Goal: Task Accomplishment & Management: Use online tool/utility

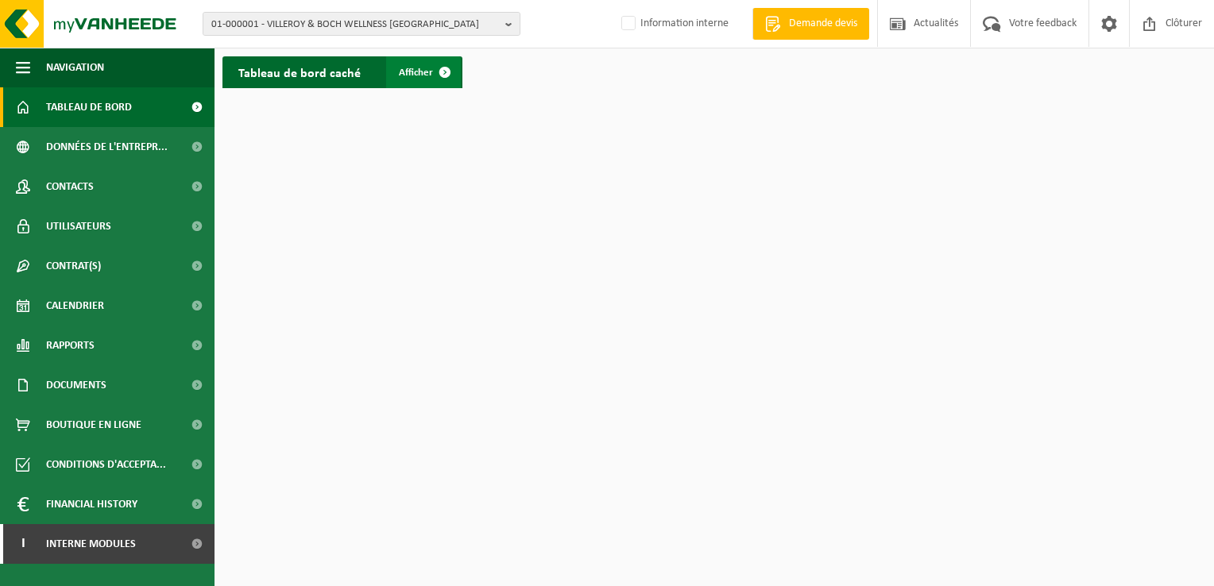
click at [444, 74] on span at bounding box center [445, 72] width 32 height 32
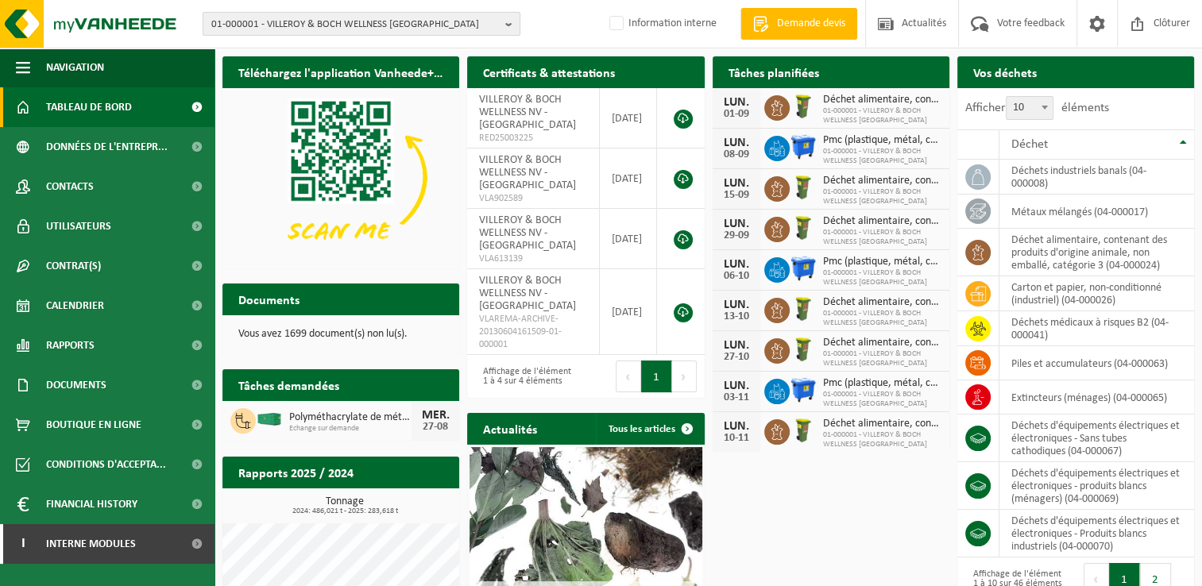
click at [509, 27] on b "button" at bounding box center [512, 24] width 14 height 22
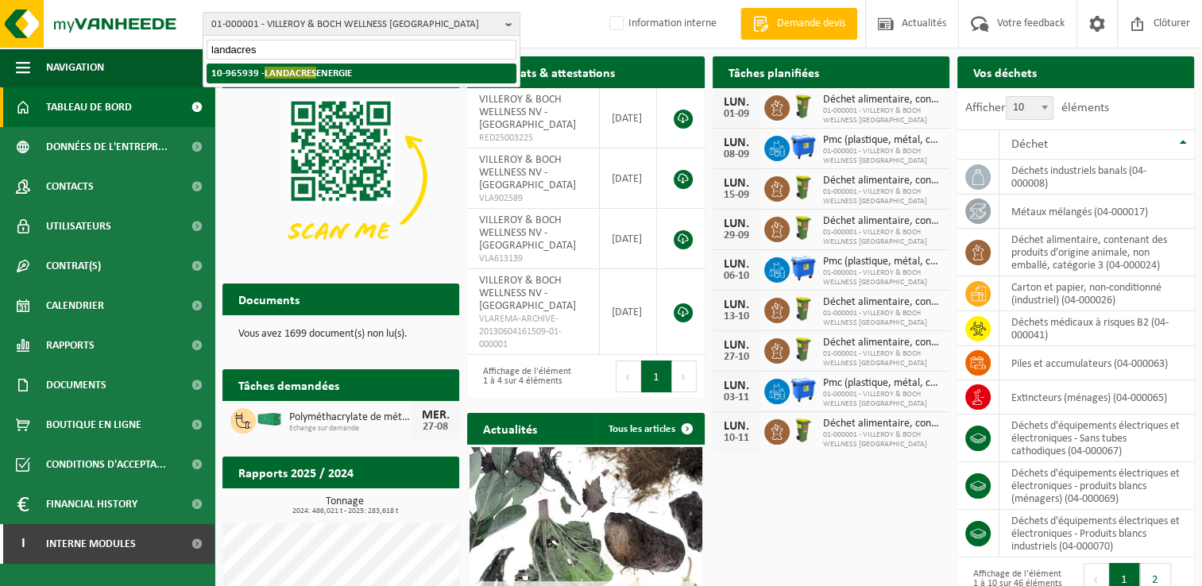
type input "landacres"
click at [356, 76] on li "10-965939 - LANDACRES ENERGIE" at bounding box center [362, 74] width 310 height 20
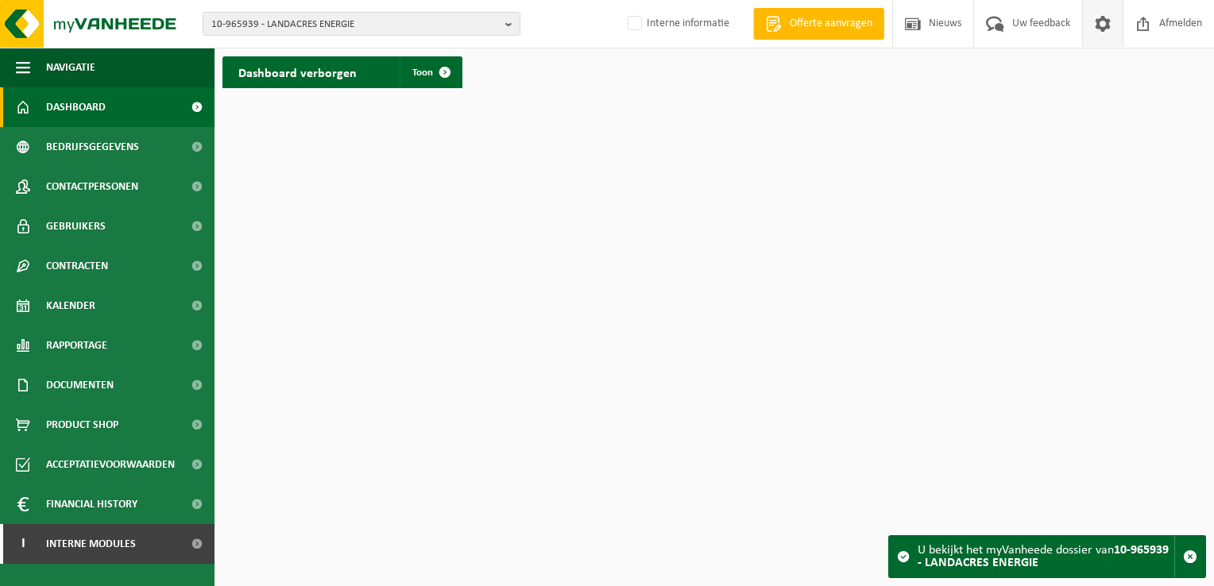
click at [1105, 29] on span at bounding box center [1103, 23] width 24 height 47
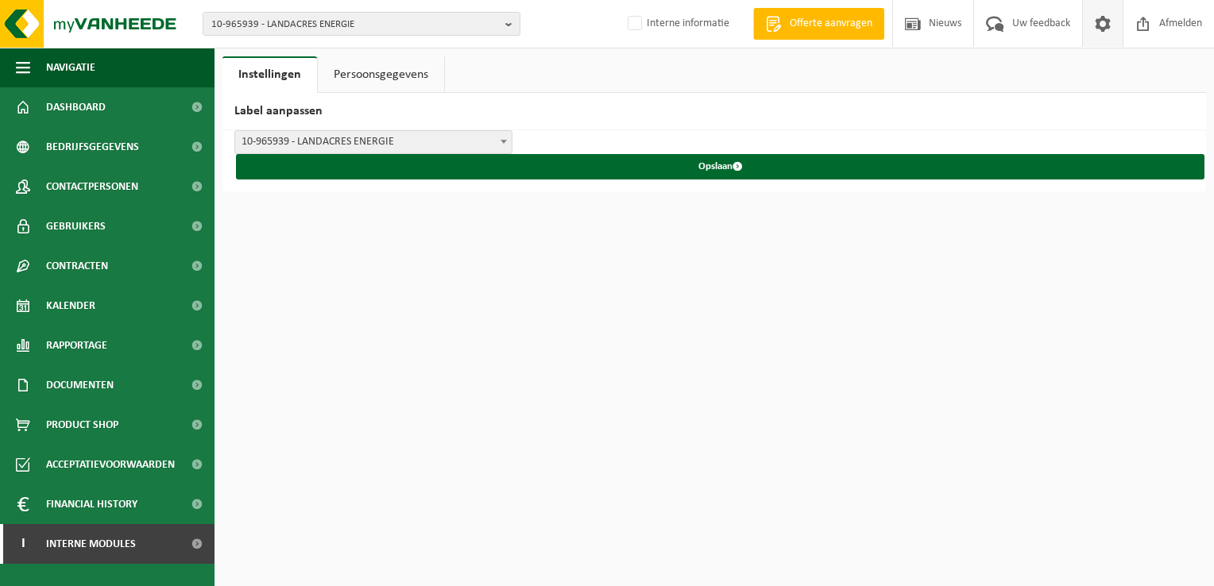
click at [1103, 22] on span at bounding box center [1103, 23] width 24 height 47
drag, startPoint x: 0, startPoint y: 0, endPoint x: 1103, endPoint y: 22, distance: 1102.9
click at [1103, 22] on span at bounding box center [1103, 23] width 24 height 47
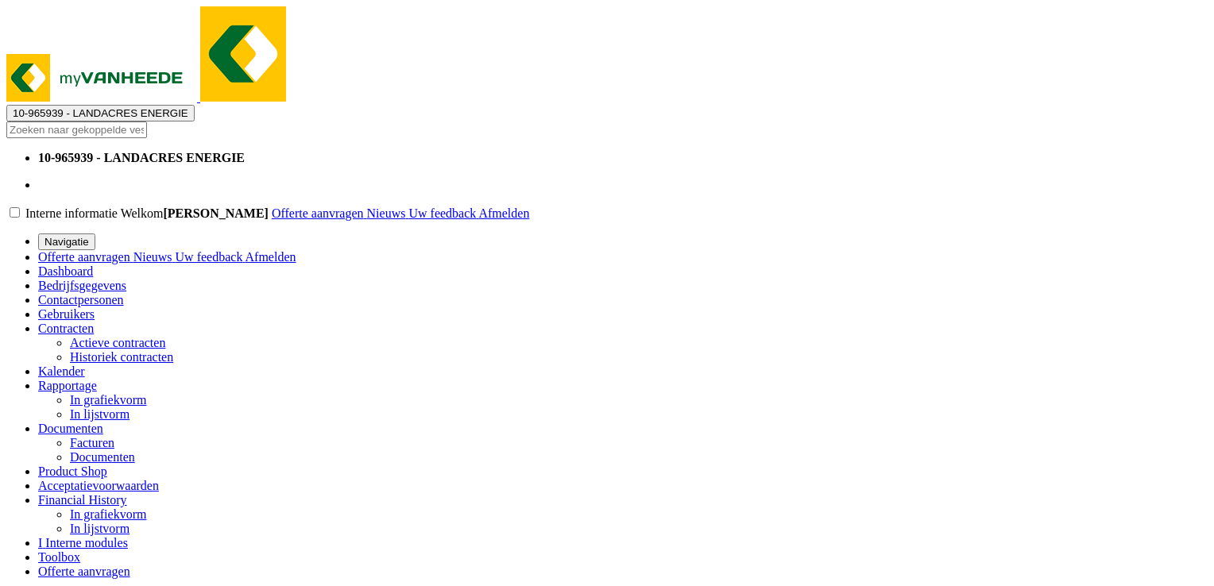
click at [478, 207] on span at bounding box center [478, 214] width 0 height 14
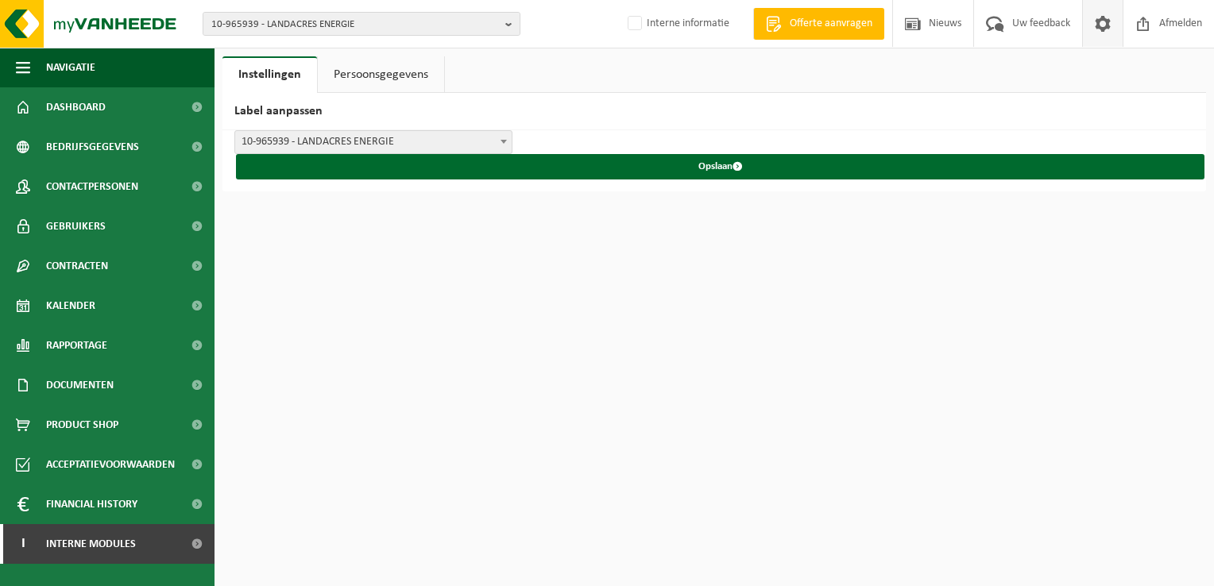
click at [1103, 22] on span at bounding box center [1103, 23] width 24 height 47
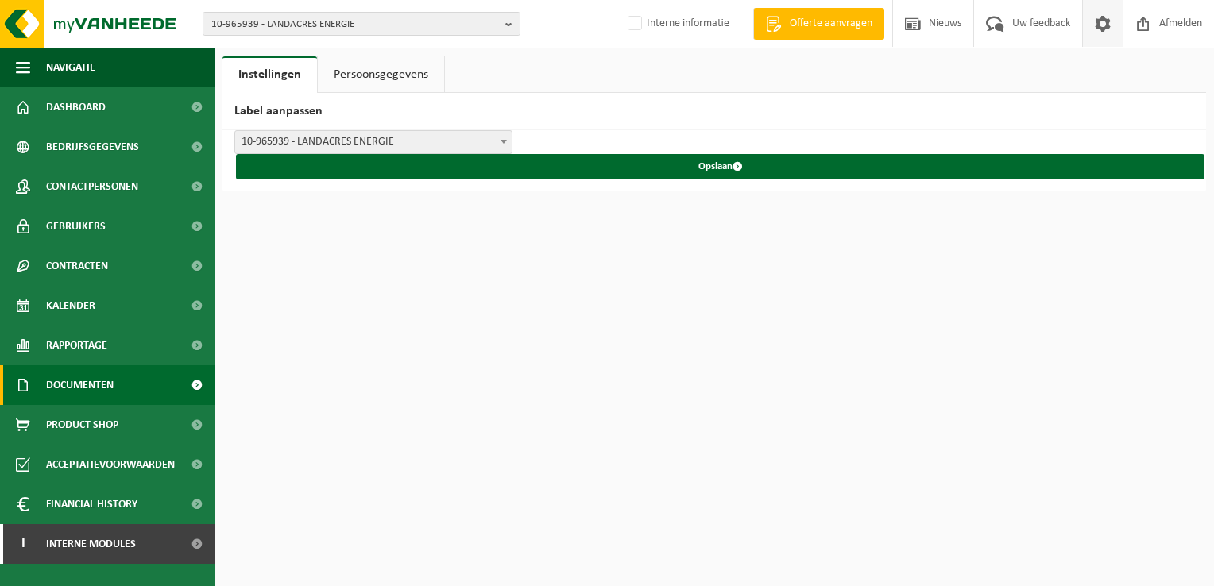
click at [143, 390] on link "Documenten" at bounding box center [107, 385] width 215 height 40
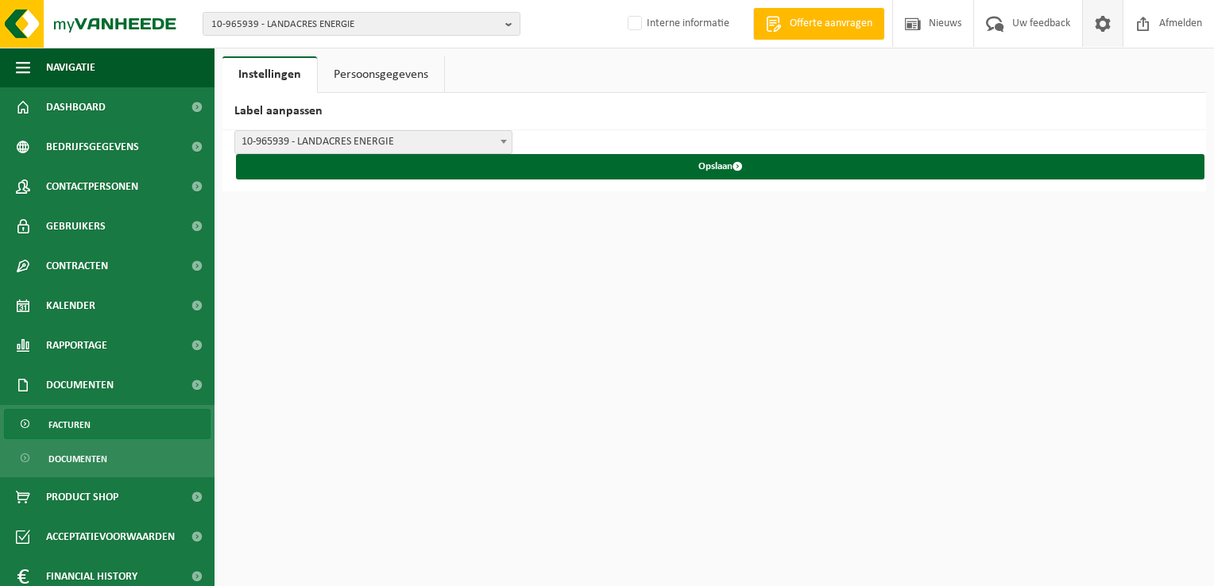
click at [54, 420] on span "Facturen" at bounding box center [69, 425] width 42 height 30
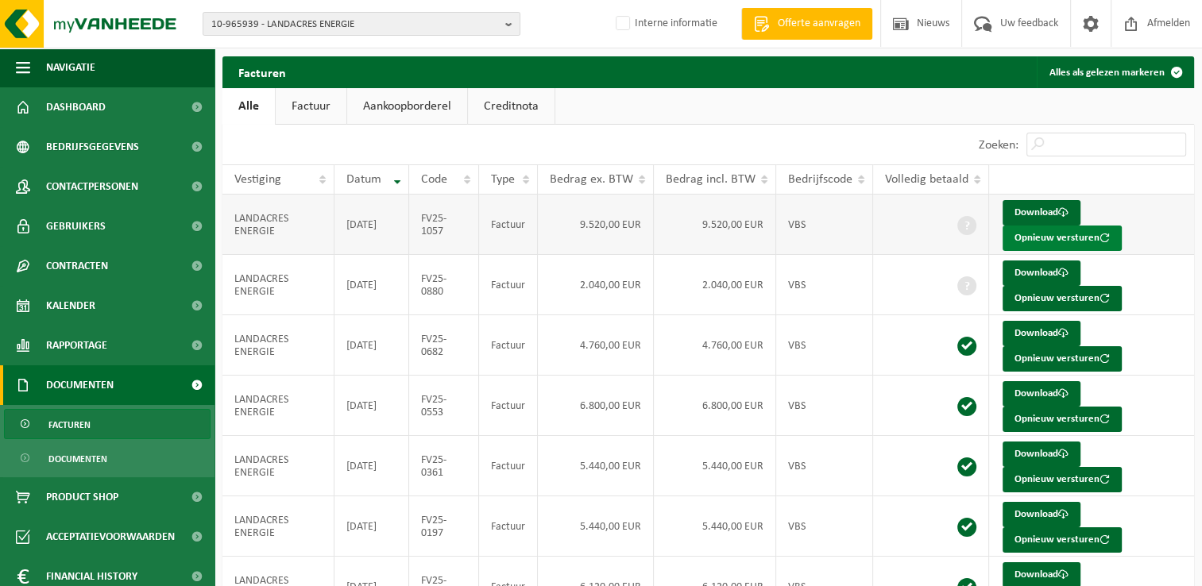
click at [1026, 238] on button "Opnieuw versturen" at bounding box center [1062, 238] width 119 height 25
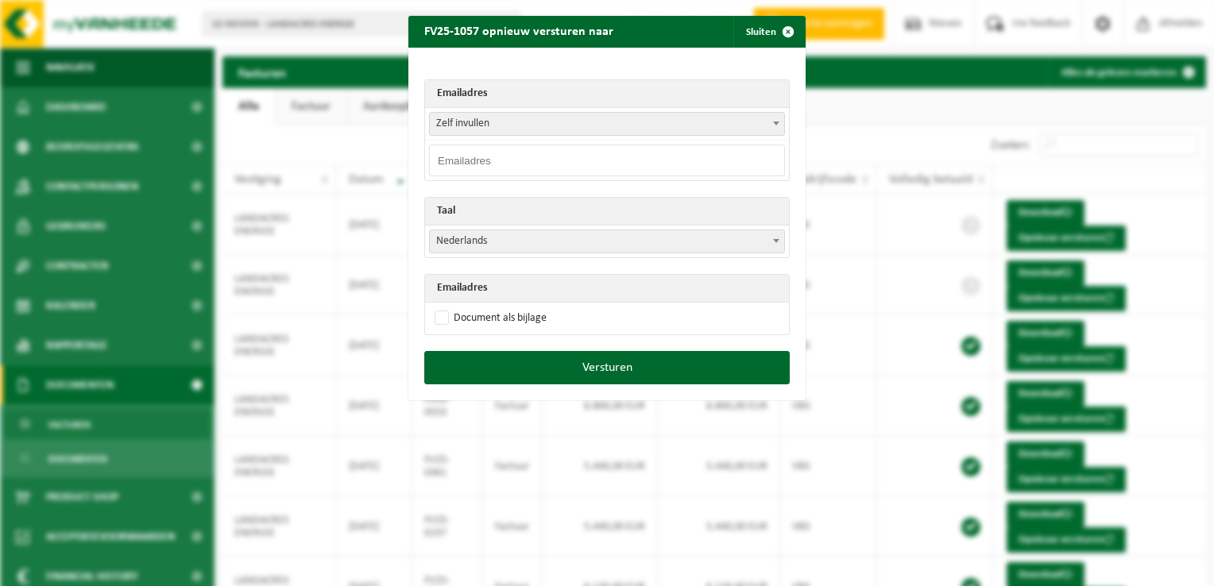
click at [768, 234] on span at bounding box center [776, 240] width 16 height 21
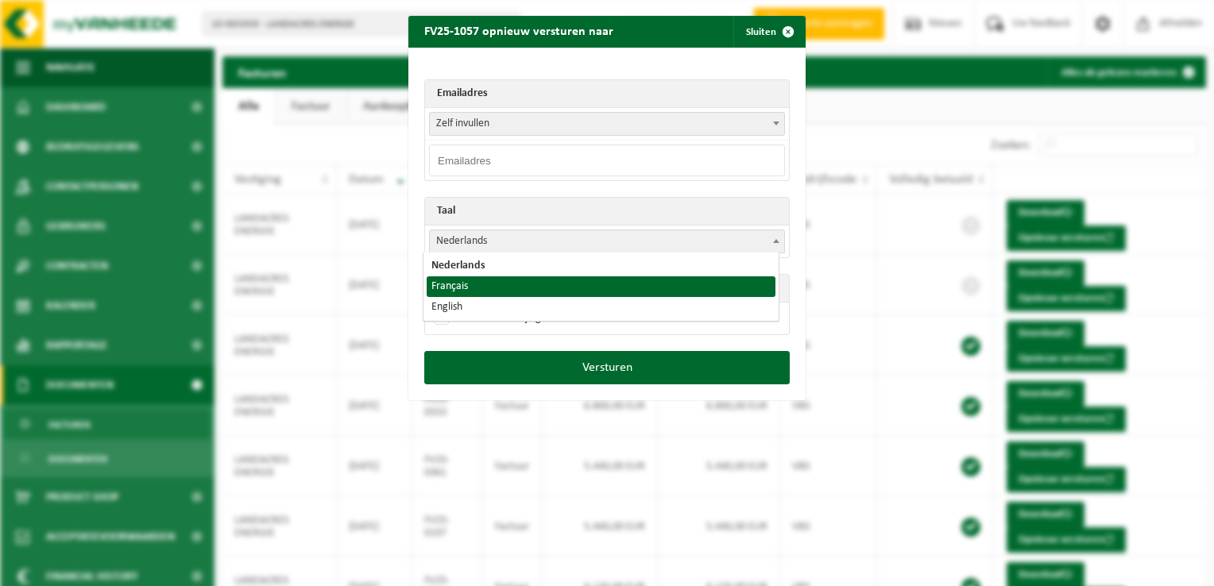
select select "fr"
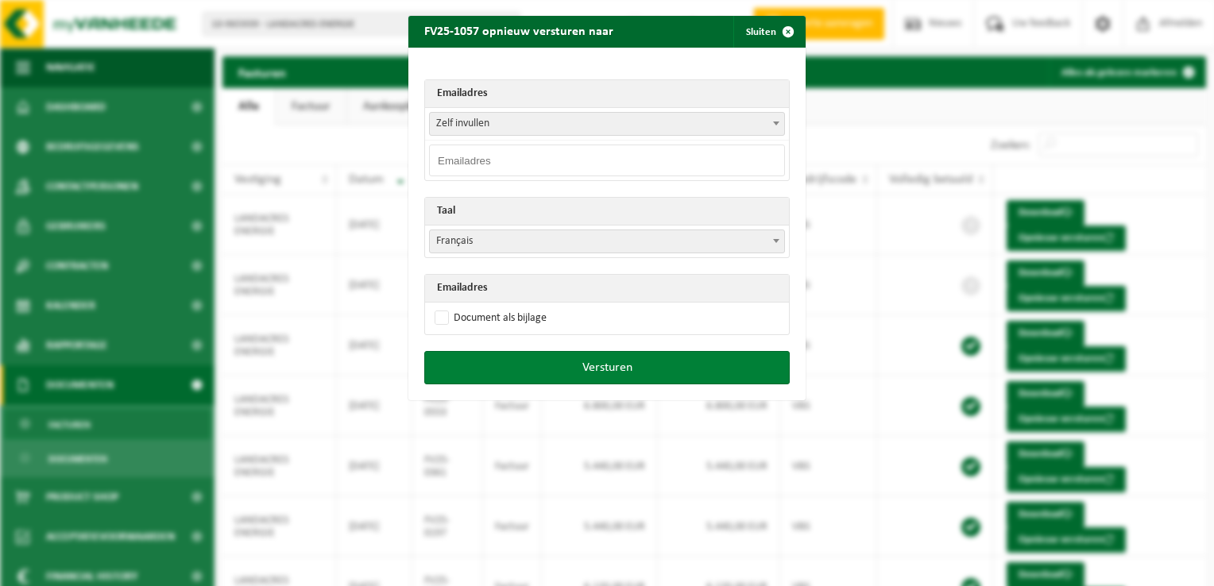
click at [611, 366] on button "Versturen" at bounding box center [606, 367] width 365 height 33
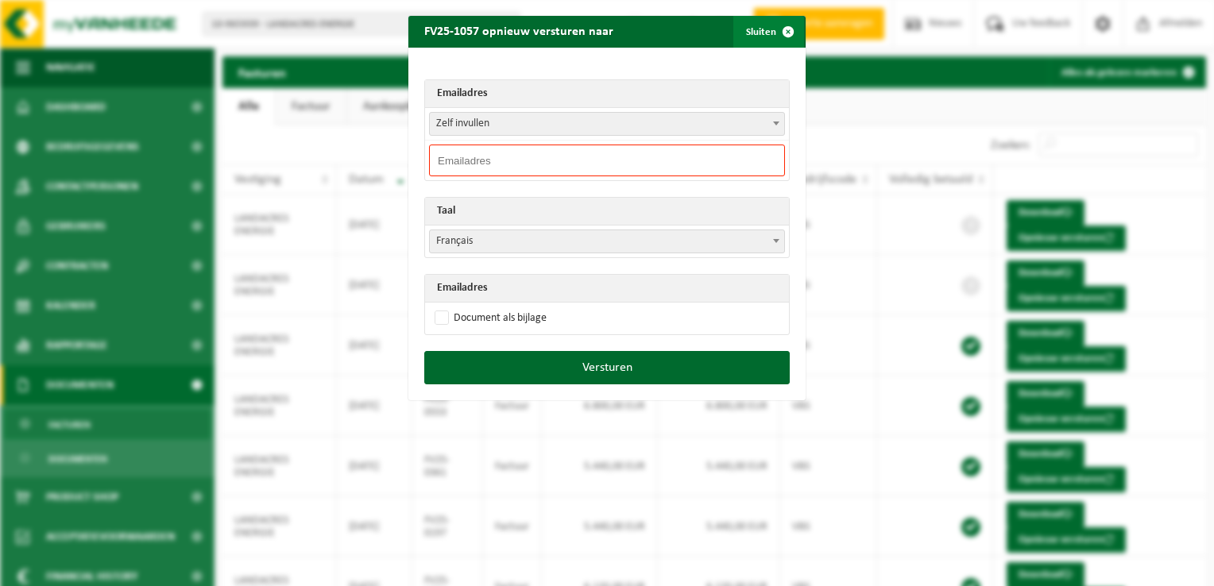
click at [781, 33] on span "button" at bounding box center [788, 32] width 32 height 32
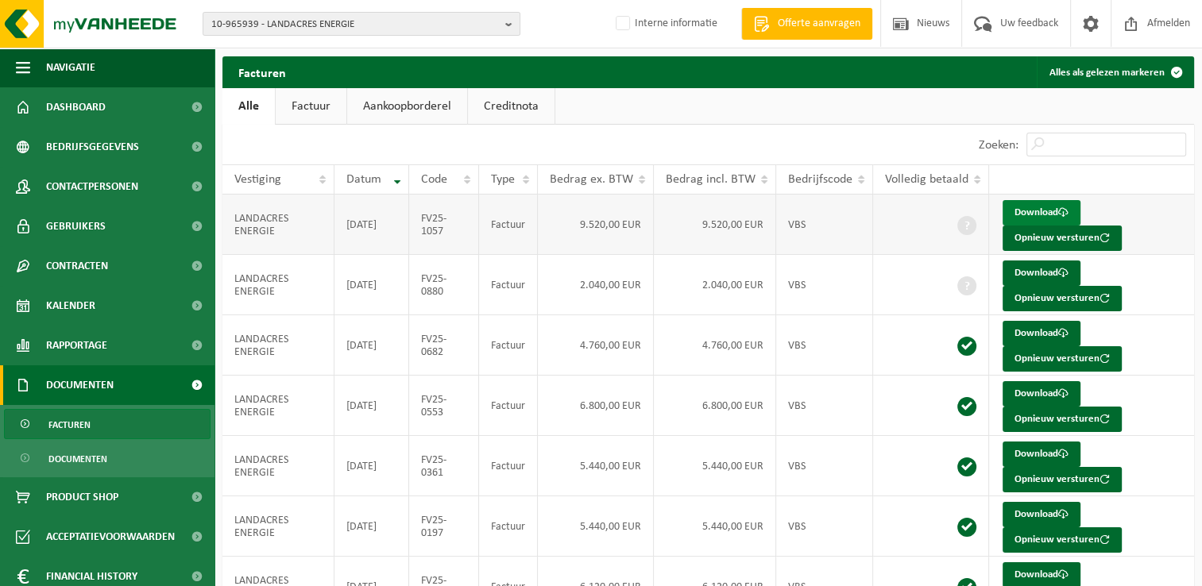
click at [1039, 208] on link "Download" at bounding box center [1042, 212] width 78 height 25
